Goal: Information Seeking & Learning: Check status

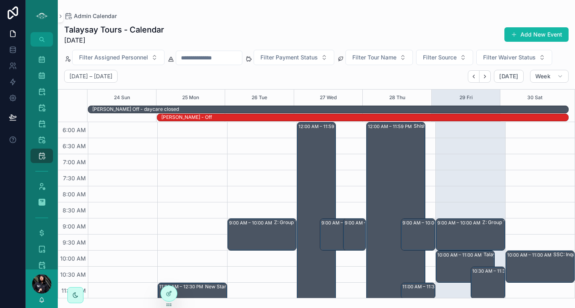
scroll to position [193, 0]
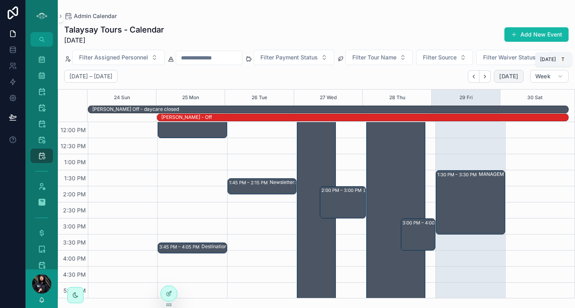
click at [502, 78] on span "[DATE]" at bounding box center [509, 76] width 19 height 7
click at [508, 73] on span "[DATE]" at bounding box center [509, 76] width 19 height 7
click at [46, 63] on div "Master Calendar 1,561" at bounding box center [41, 59] width 13 height 13
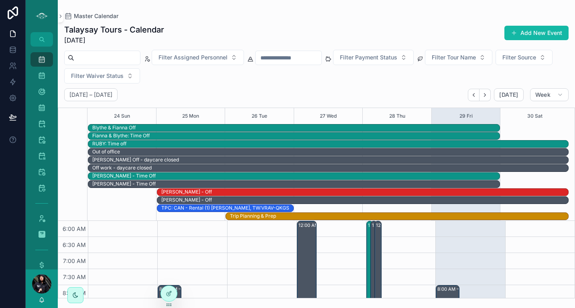
scroll to position [193, 0]
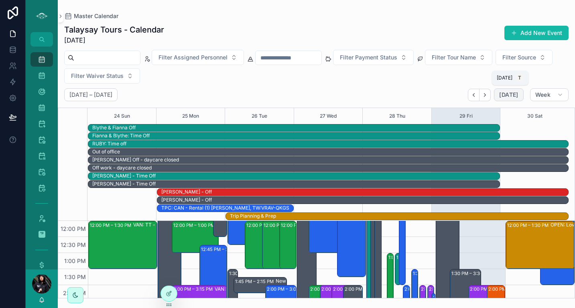
click at [508, 96] on span "[DATE]" at bounding box center [509, 94] width 19 height 7
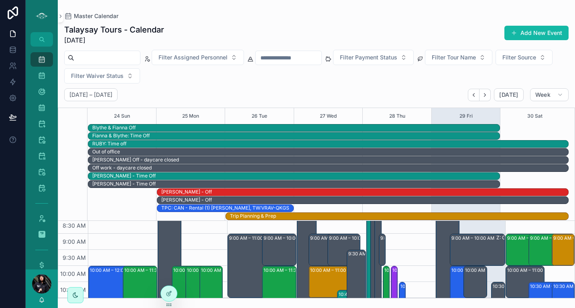
scroll to position [86, 0]
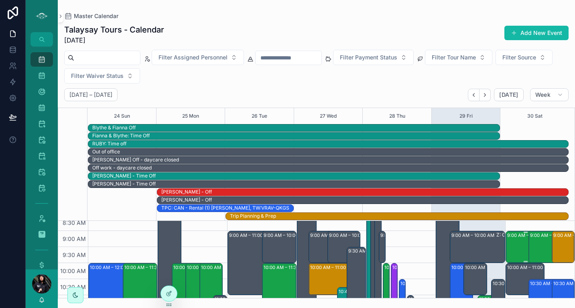
click at [508, 246] on div "9:00 AM – 10:00 AM SSC: TT - Early Bird Sunshine Coast (2) [PERSON_NAME], TW:EH…" at bounding box center [526, 247] width 37 height 31
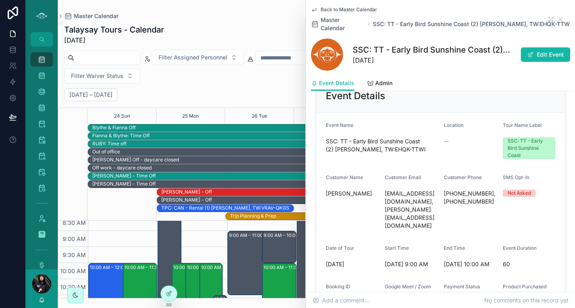
scroll to position [319, 0]
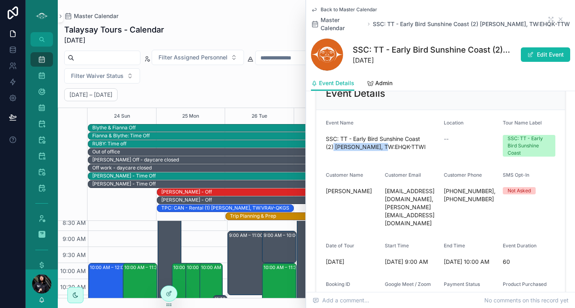
drag, startPoint x: 379, startPoint y: 147, endPoint x: 334, endPoint y: 145, distance: 45.8
click at [334, 145] on span "SSC: TT - Early Bird Sunshine Coast (2) [PERSON_NAME], TW:EHQK-TTWI" at bounding box center [382, 143] width 112 height 16
copy span "[PERSON_NAME]"
click at [558, 19] on icon "scrollable content" at bounding box center [561, 19] width 6 height 6
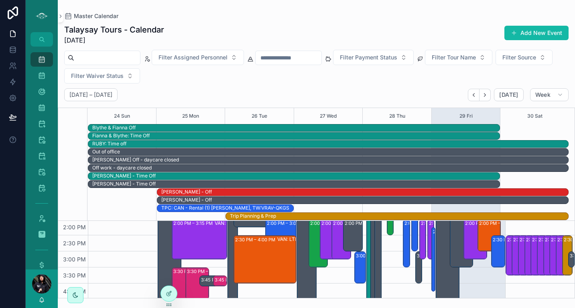
scroll to position [251, 0]
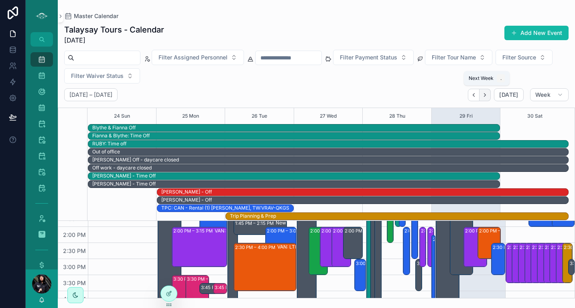
click at [488, 96] on icon "Next" at bounding box center [485, 95] width 6 height 6
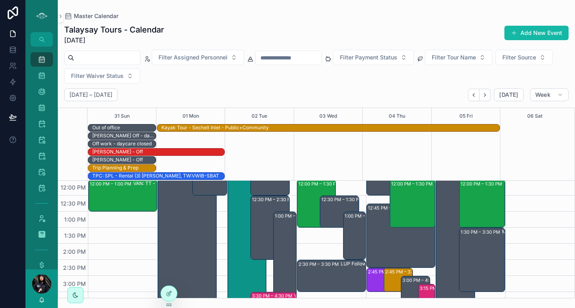
scroll to position [149, 0]
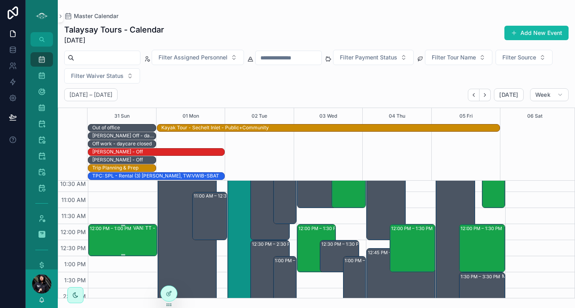
click at [135, 233] on div "VAN: TT - [PERSON_NAME] (1) [PERSON_NAME], ( HUSH TEA ORDER ) TW:[PERSON_NAME]-…" at bounding box center [166, 239] width 67 height 31
